Goal: Information Seeking & Learning: Understand process/instructions

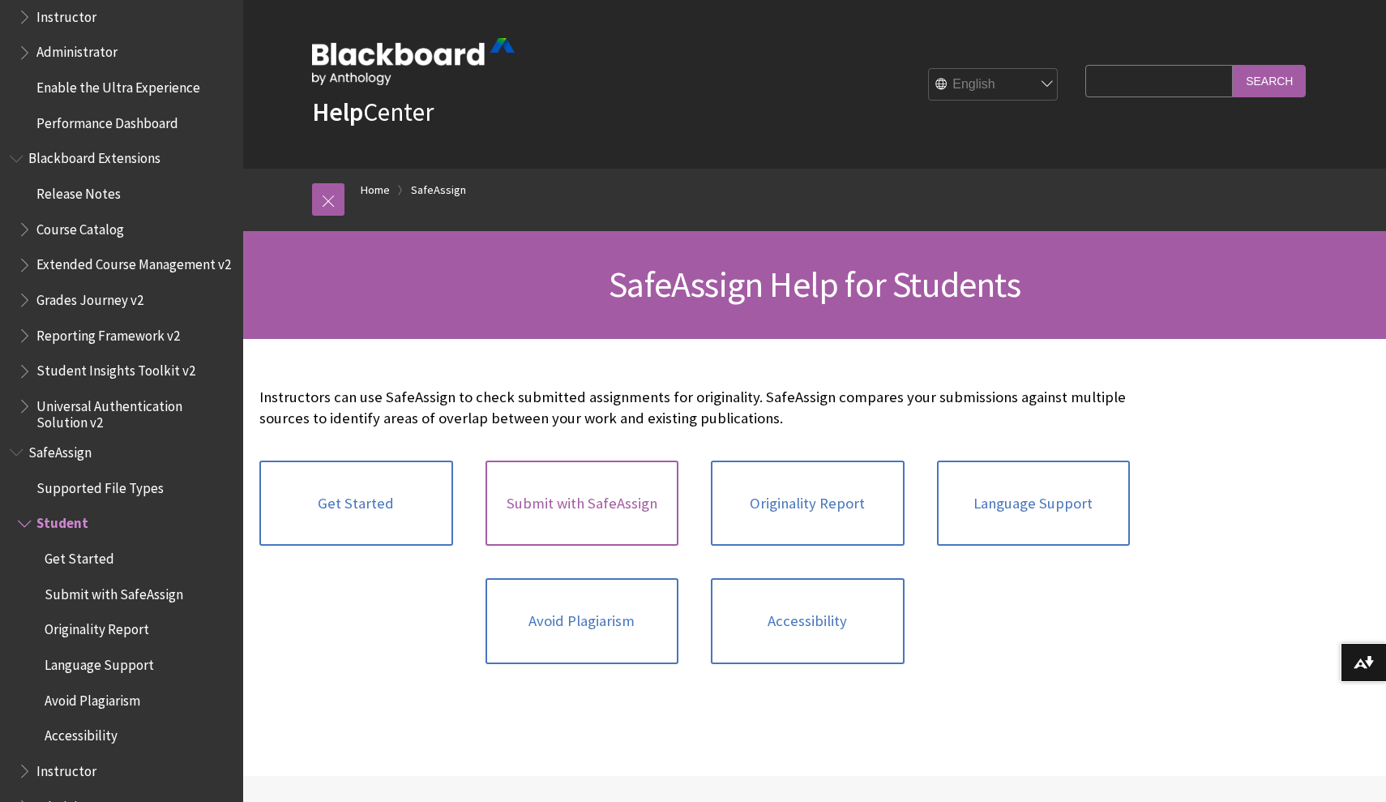
click at [623, 513] on link "Submit with SafeAssign" at bounding box center [583, 504] width 194 height 86
click at [561, 603] on link "Avoid Plagiarism" at bounding box center [583, 621] width 194 height 86
click at [351, 456] on div "Get Started" at bounding box center [356, 503] width 226 height 118
click at [359, 472] on link "Get Started" at bounding box center [356, 504] width 194 height 86
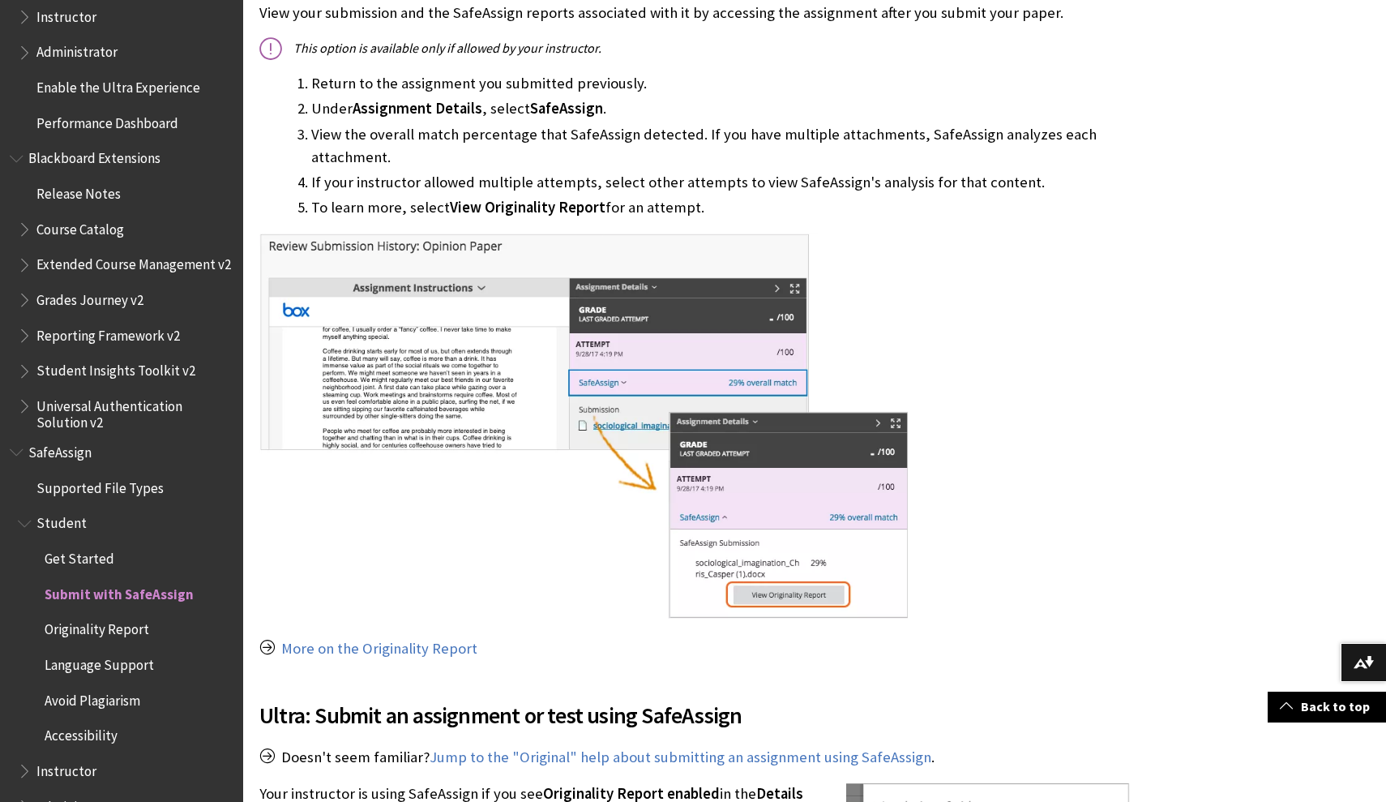
scroll to position [1115, 0]
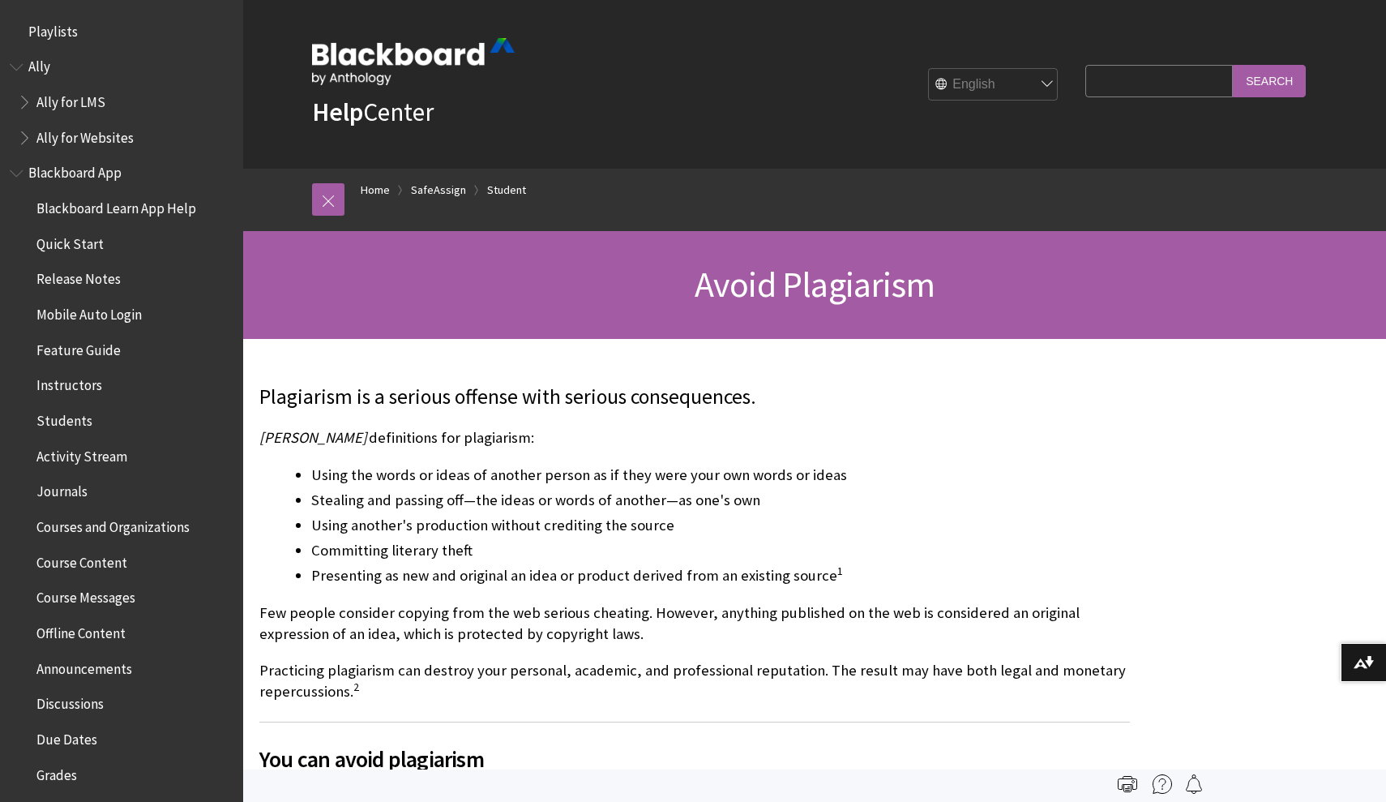
scroll to position [1618, 0]
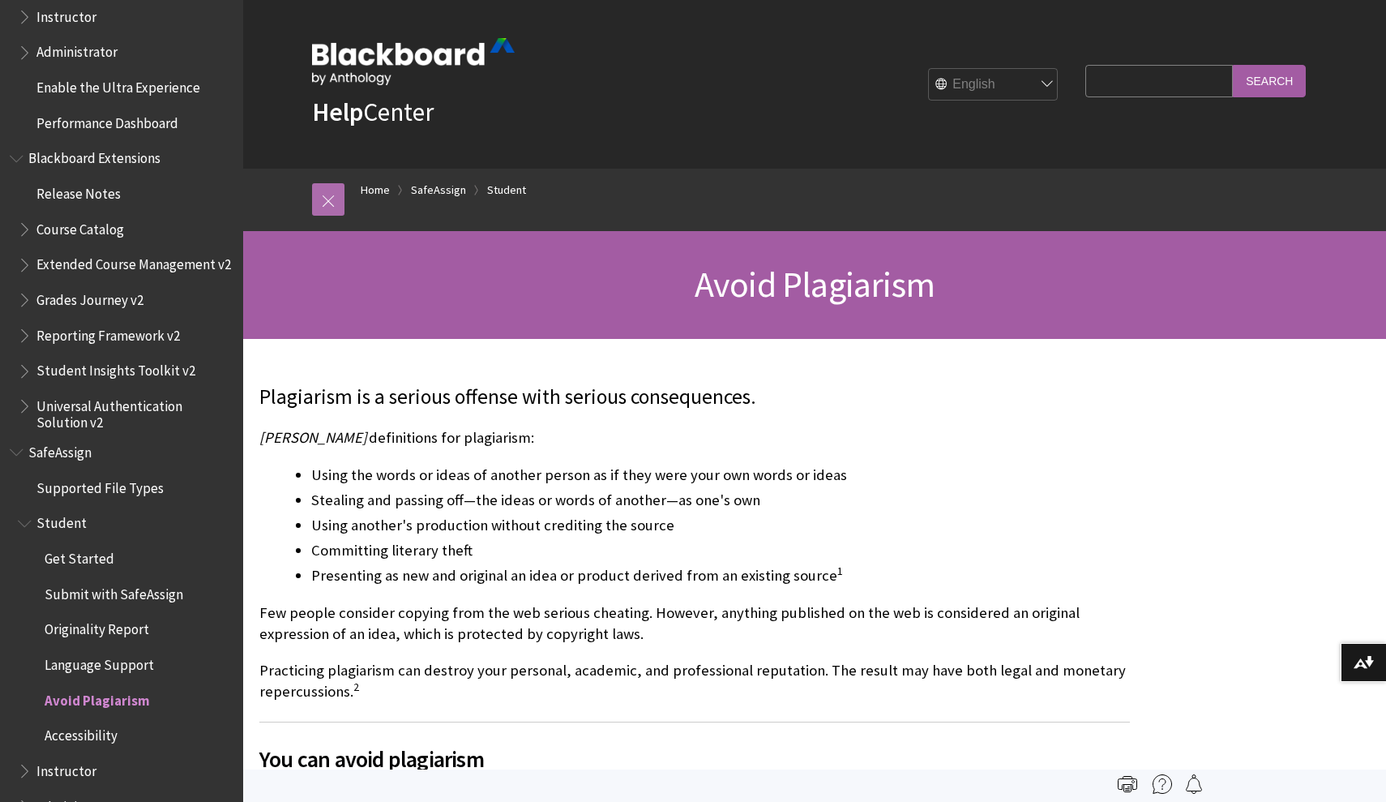
click at [342, 201] on link at bounding box center [328, 199] width 32 height 32
